Goal: Task Accomplishment & Management: Use online tool/utility

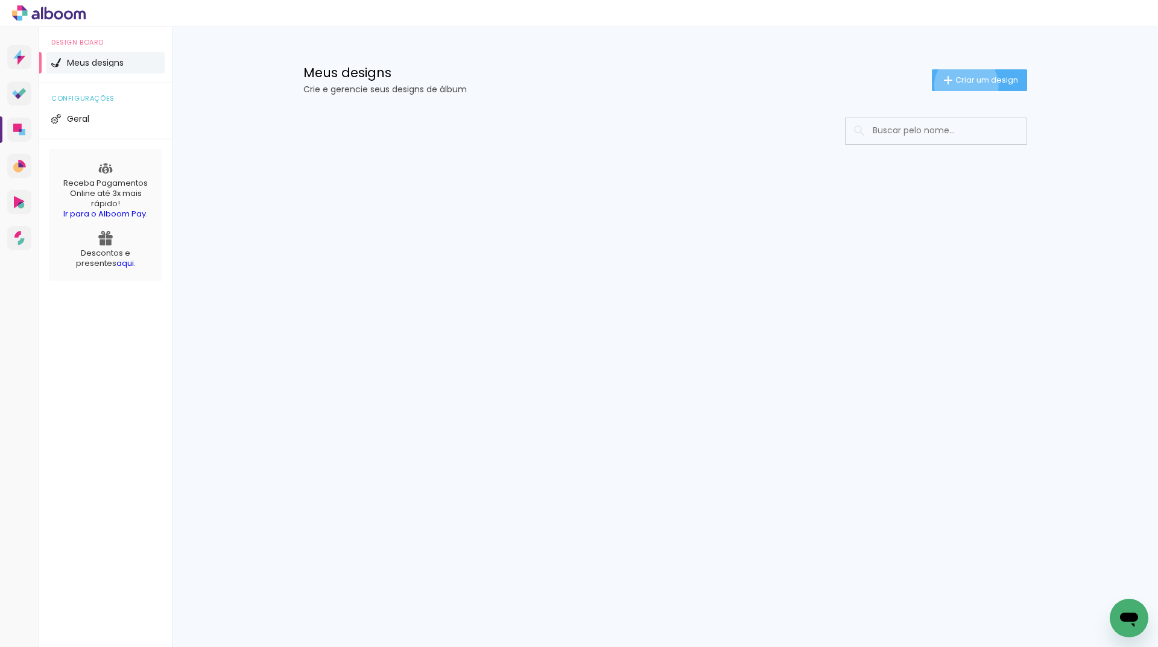
click at [964, 84] on span "Criar um design" at bounding box center [987, 80] width 63 height 8
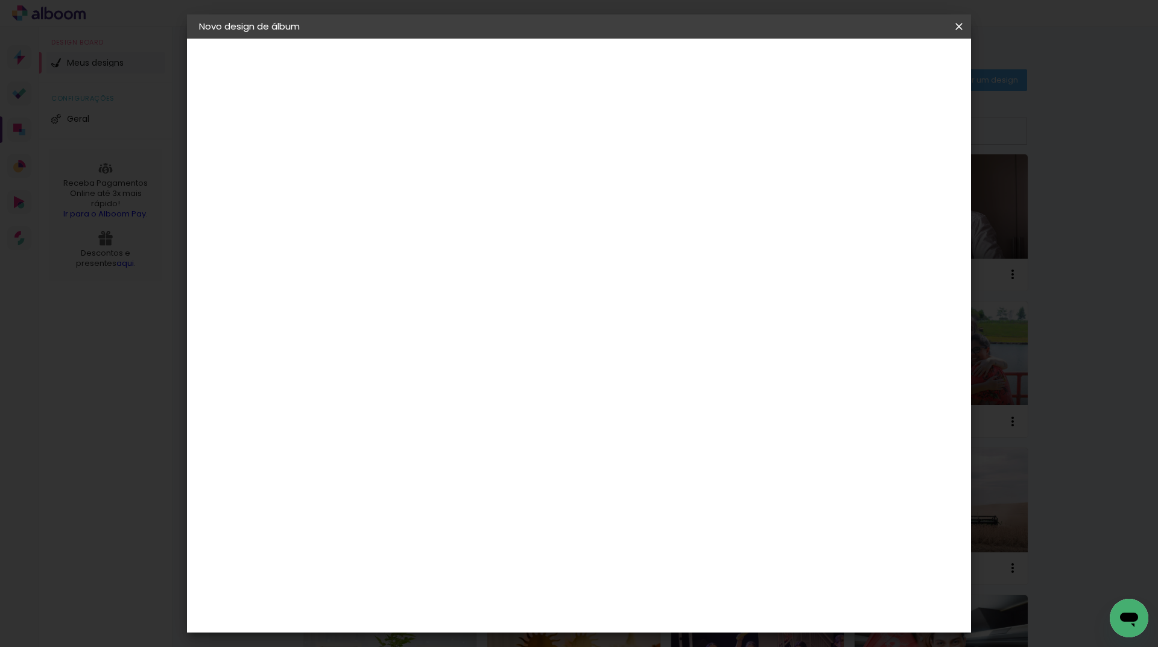
click at [431, 180] on div at bounding box center [396, 162] width 69 height 91
click at [401, 173] on paper-input-container "Título do álbum" at bounding box center [396, 162] width 8 height 31
type input "teste"
type paper-input "teste"
click at [0, 0] on slot "Avançar" at bounding box center [0, 0] width 0 height 0
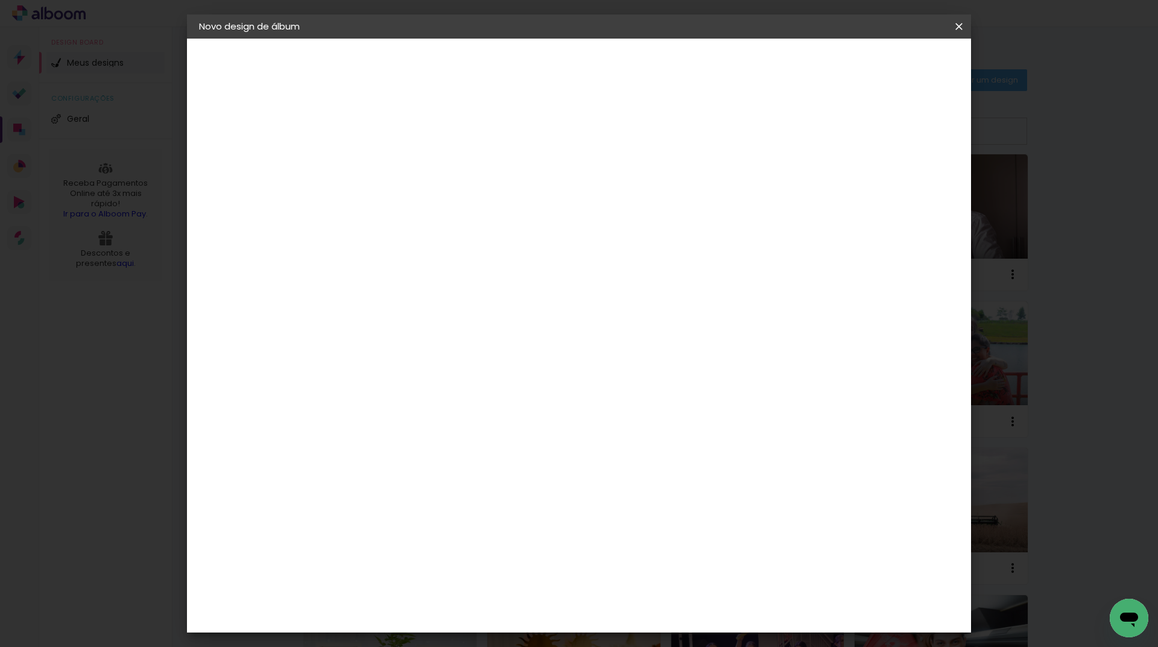
click at [0, 0] on slot "Avançar" at bounding box center [0, 0] width 0 height 0
click at [478, 387] on span "30 × 35" at bounding box center [450, 403] width 56 height 32
click at [593, 72] on paper-button "Avançar" at bounding box center [563, 64] width 59 height 21
click at [884, 60] on span "Iniciar design" at bounding box center [856, 64] width 55 height 8
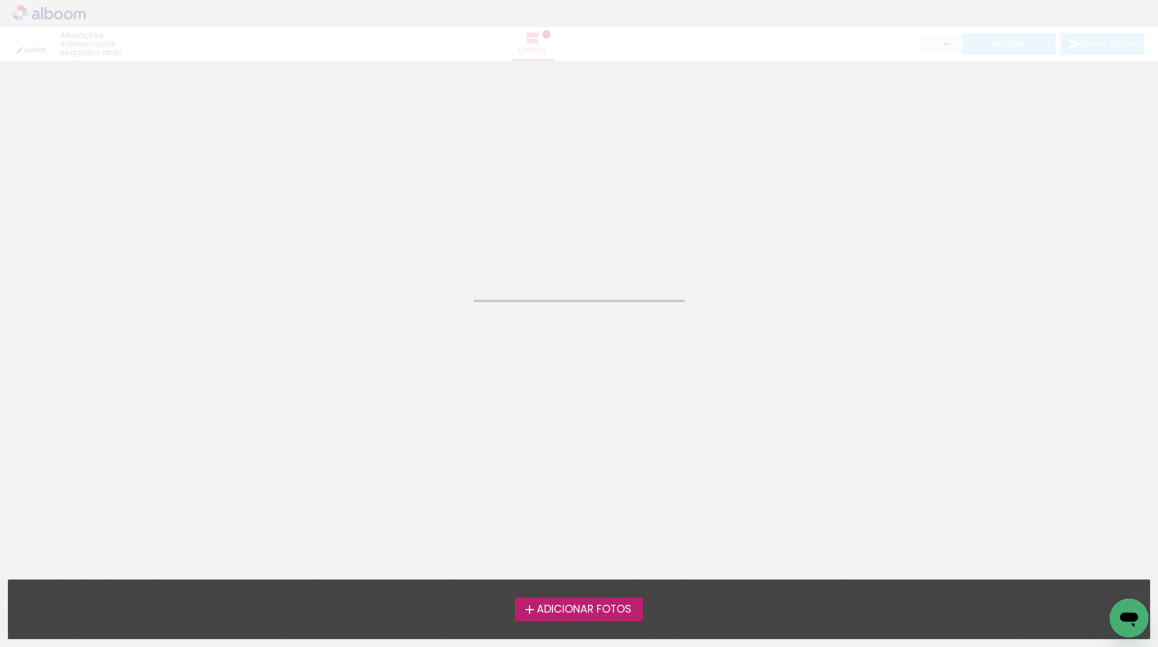
click at [606, 613] on span "Adicionar Fotos" at bounding box center [584, 609] width 95 height 11
click at [0, 0] on input "file" at bounding box center [0, 0] width 0 height 0
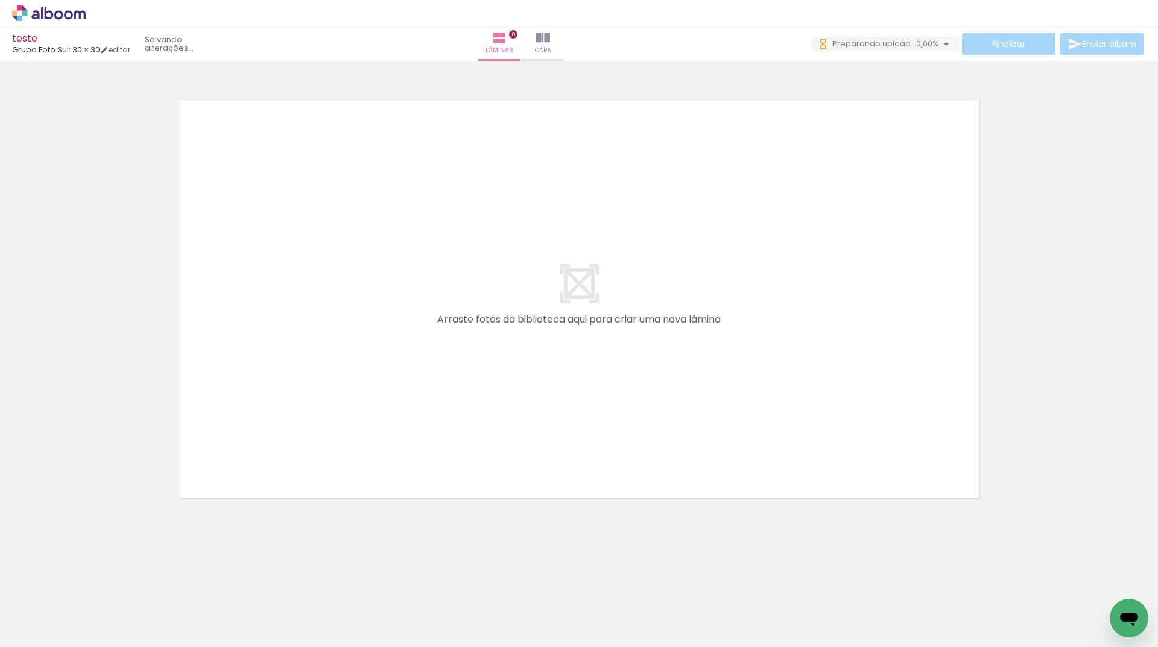
click at [223, 557] on neon-animatable "Confirmar Cancelar" at bounding box center [579, 340] width 1158 height 559
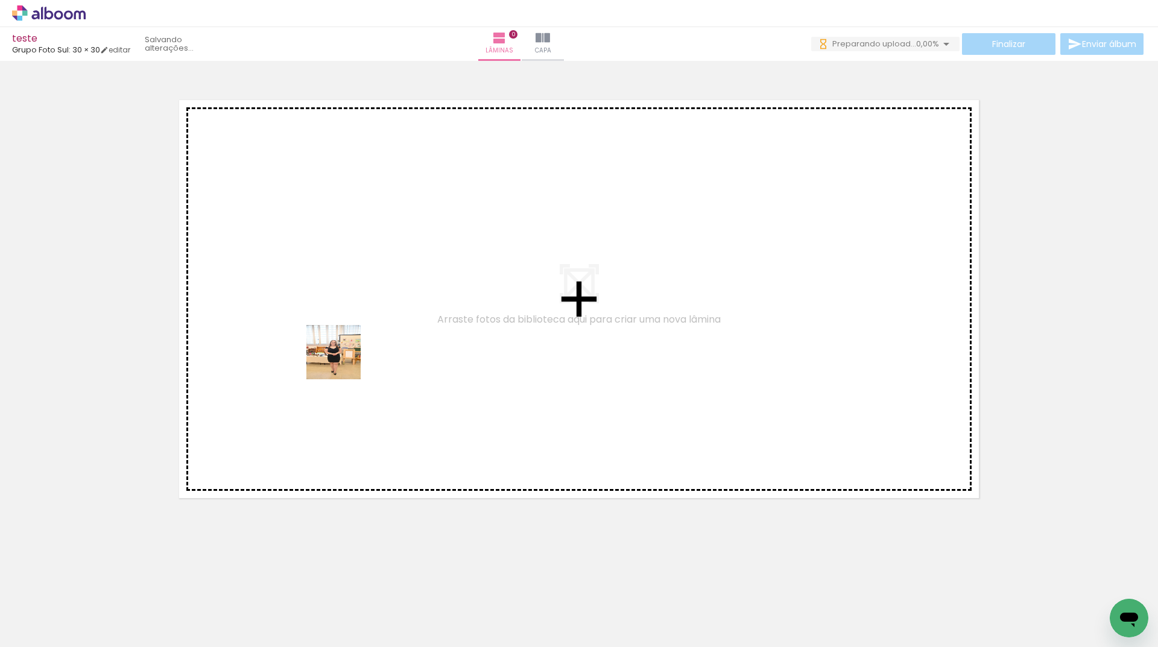
drag, startPoint x: 127, startPoint y: 617, endPoint x: 309, endPoint y: 546, distance: 195.6
click at [367, 314] on quentale-workspace at bounding box center [579, 323] width 1158 height 647
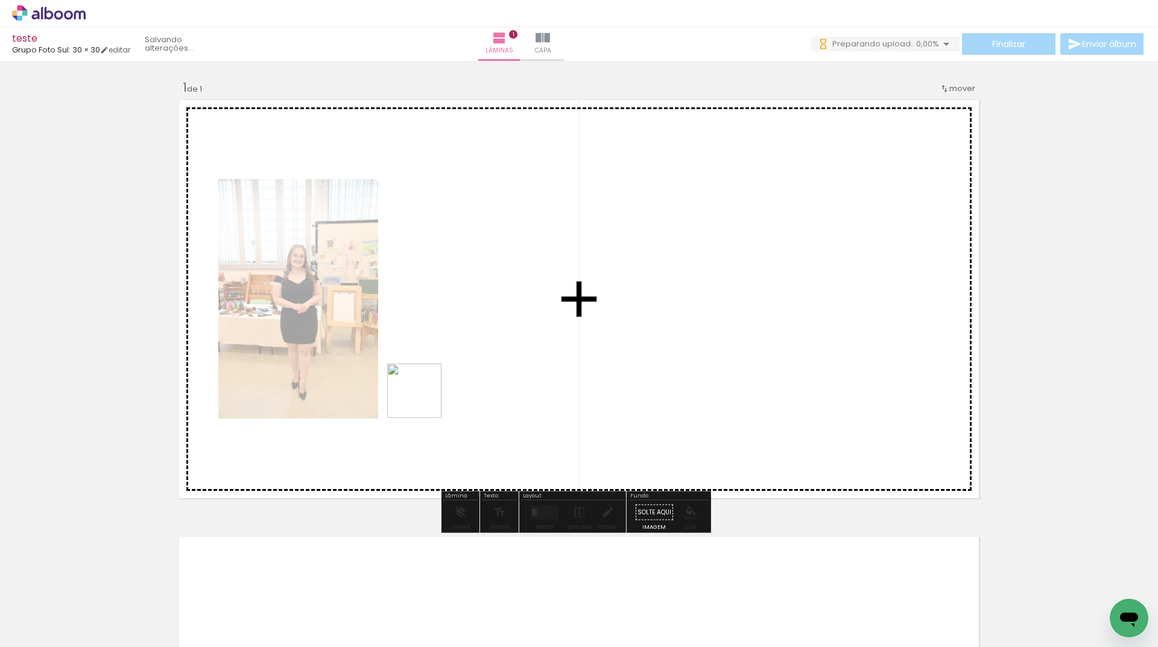
drag, startPoint x: 265, startPoint y: 544, endPoint x: 320, endPoint y: 576, distance: 63.5
click at [451, 379] on quentale-workspace at bounding box center [579, 323] width 1158 height 647
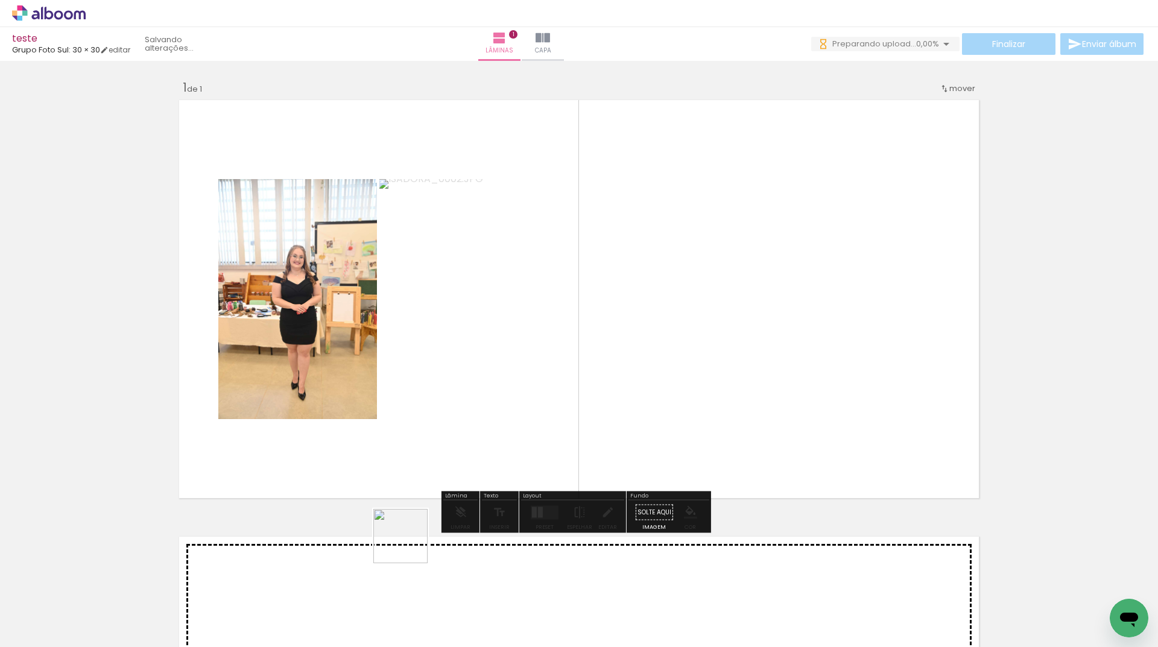
drag, startPoint x: 410, startPoint y: 545, endPoint x: 350, endPoint y: 565, distance: 62.2
click at [737, 383] on quentale-workspace at bounding box center [579, 323] width 1158 height 647
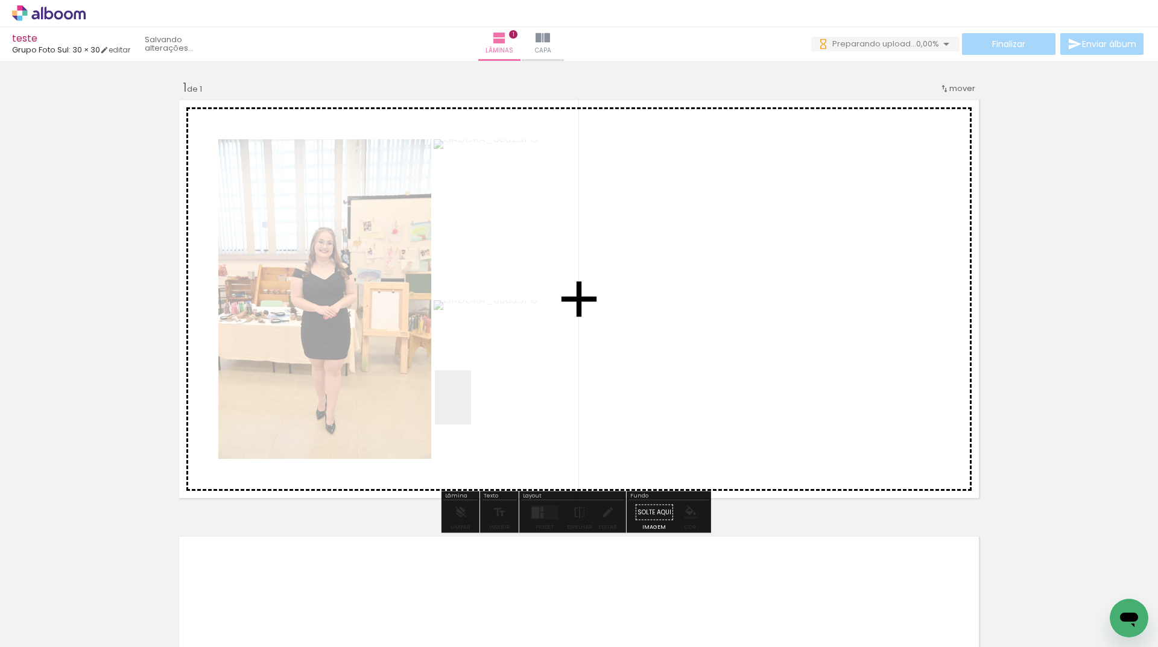
drag, startPoint x: 471, startPoint y: 407, endPoint x: 501, endPoint y: 372, distance: 45.8
click at [511, 368] on quentale-workspace at bounding box center [579, 323] width 1158 height 647
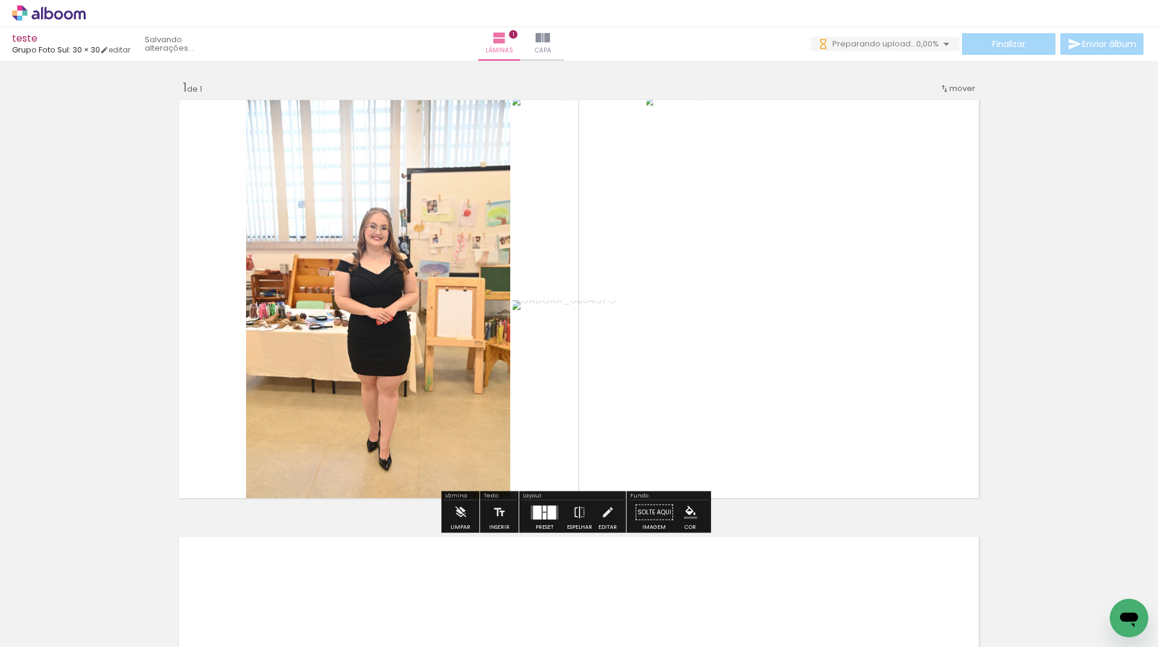
drag, startPoint x: 376, startPoint y: 617, endPoint x: 386, endPoint y: 362, distance: 254.8
click at [386, 362] on quentale-workspace at bounding box center [579, 323] width 1158 height 647
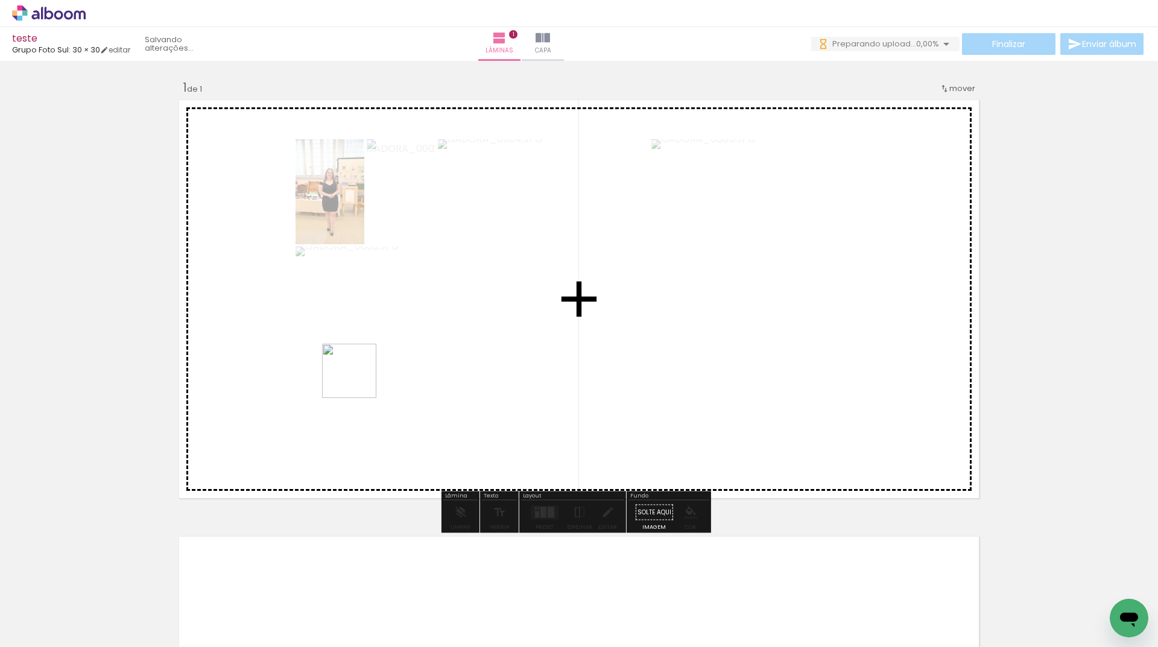
drag, startPoint x: 358, startPoint y: 380, endPoint x: 501, endPoint y: 600, distance: 262.5
click at [357, 372] on quentale-workspace at bounding box center [579, 323] width 1158 height 647
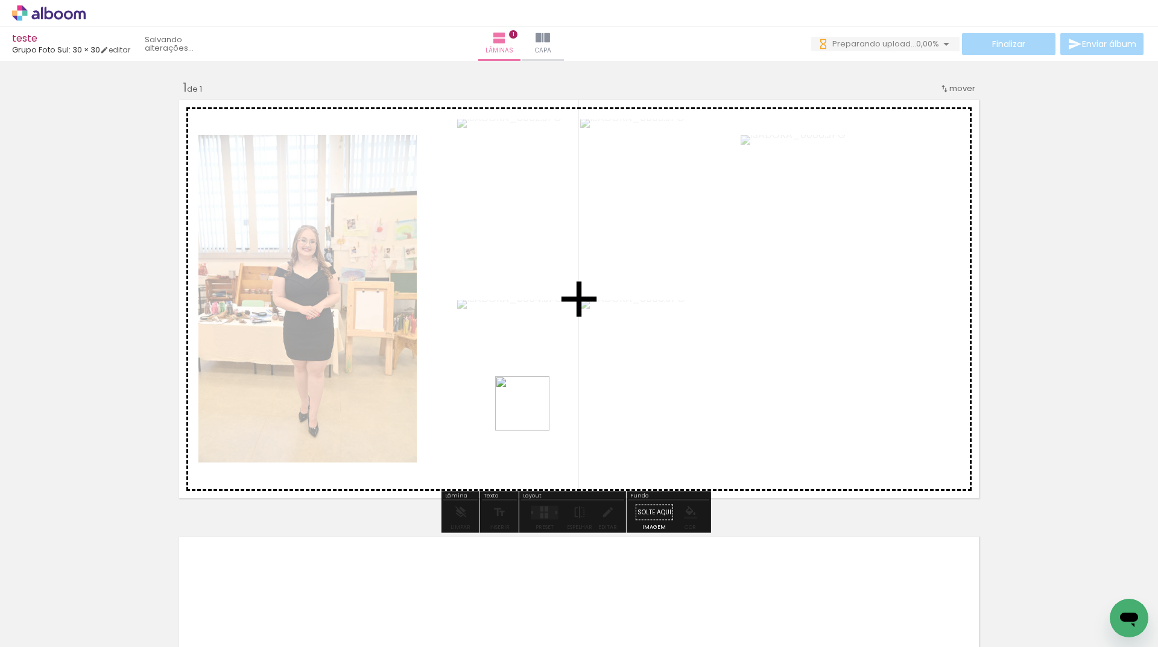
drag, startPoint x: 538, startPoint y: 607, endPoint x: 562, endPoint y: 565, distance: 48.1
click at [531, 394] on quentale-workspace at bounding box center [579, 323] width 1158 height 647
